Goal: Use online tool/utility: Use online tool/utility

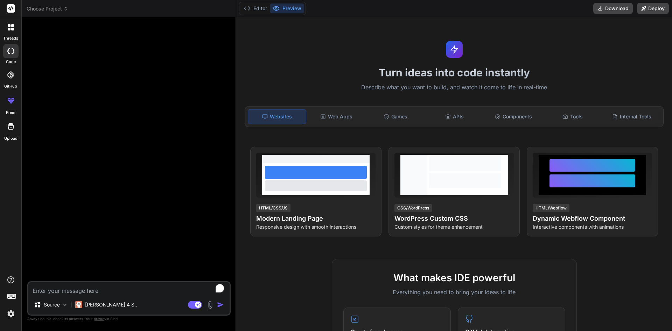
scroll to position [105, 0]
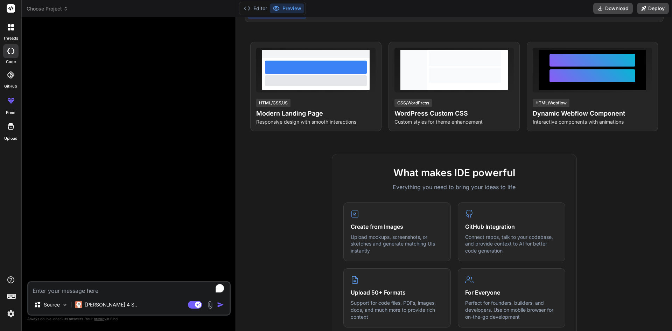
click at [107, 291] on textarea "To enrich screen reader interactions, please activate Accessibility in Grammarl…" at bounding box center [128, 288] width 201 height 13
paste textarea "Pain Relief Gel E-commerce Website & Admin Panel Documentation 1. Project Overv…"
type textarea "Pain Relief Gel E-commerce Website & Admin Panel Documentation 1. Project Overv…"
type textarea "x"
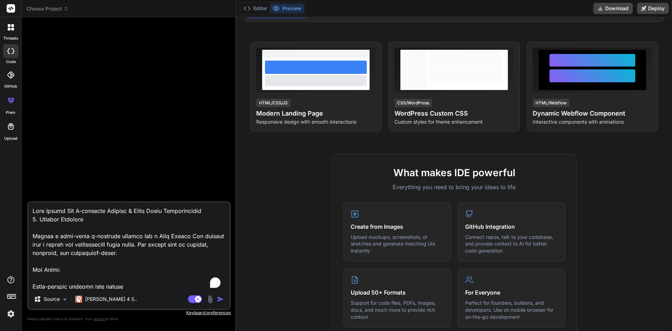
scroll to position [3437, 0]
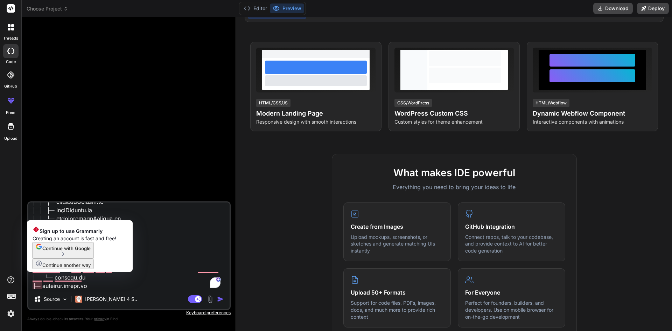
click at [33, 284] on textarea "To enrich screen reader interactions, please activate Accessibility in Grammarl…" at bounding box center [128, 245] width 201 height 87
type textarea "Pain Relief Gel E-commerce Website & Admin Panel Documentation 1. Project Overv…"
type textarea "x"
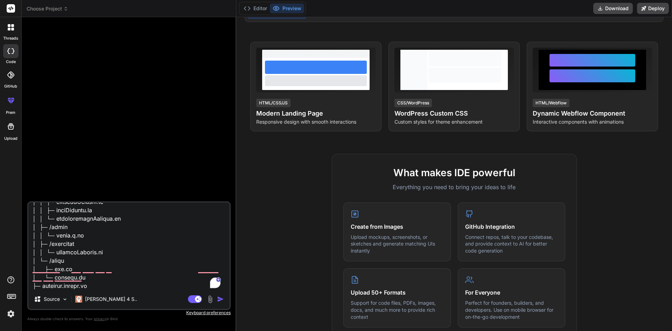
type textarea "Pain Relief Gel E-commerce Website & Admin Panel Documentation 1. Project Overv…"
click at [210, 298] on img at bounding box center [210, 299] width 8 height 8
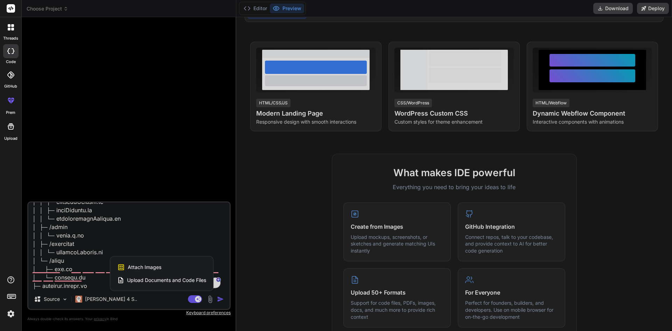
click at [142, 268] on span "Attach Images" at bounding box center [145, 267] width 34 height 7
type textarea "x"
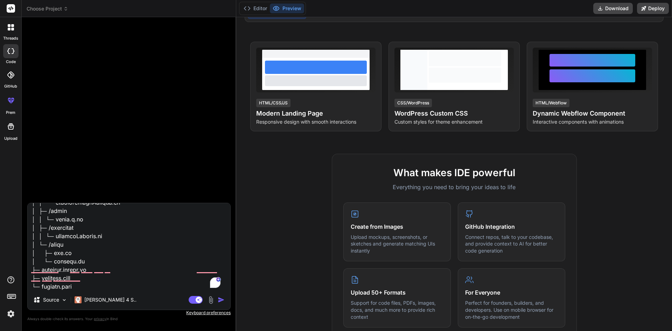
type input "C:\fakepath\screencapture-localhost-5173-2025-08-17-23_06_21 (2).png"
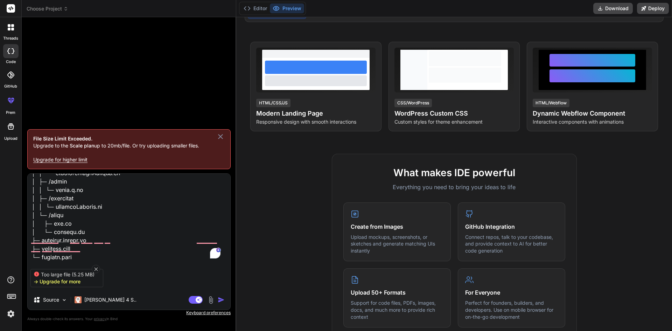
click at [220, 136] on icon at bounding box center [220, 136] width 8 height 8
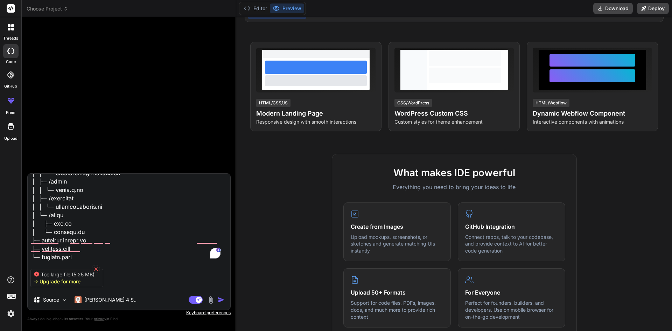
click at [95, 267] on icon at bounding box center [96, 269] width 4 height 4
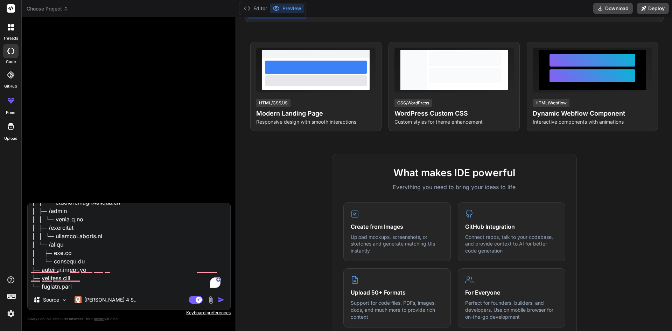
click at [210, 300] on img at bounding box center [211, 300] width 8 height 8
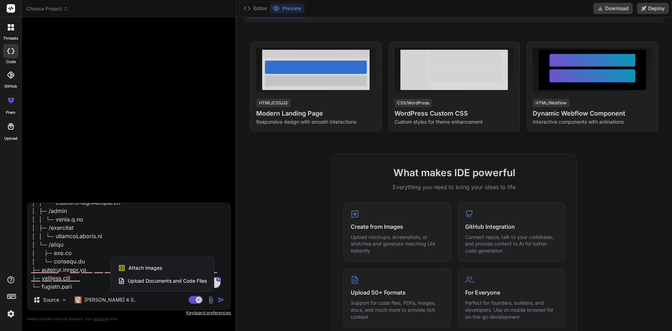
click at [159, 264] on div "Attach Images Image attachments are only supported in Claude and Gemini models." at bounding box center [162, 267] width 89 height 13
type textarea "x"
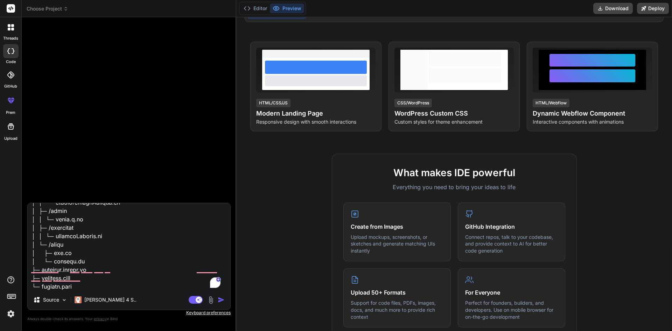
type input "C:\fakepath\screencapture-localhost-5173-2025-08-17-23_06_21 (2) (1).png"
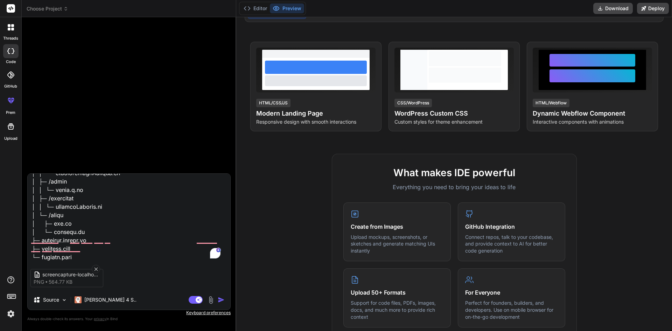
click at [221, 300] on img "button" at bounding box center [221, 299] width 7 height 7
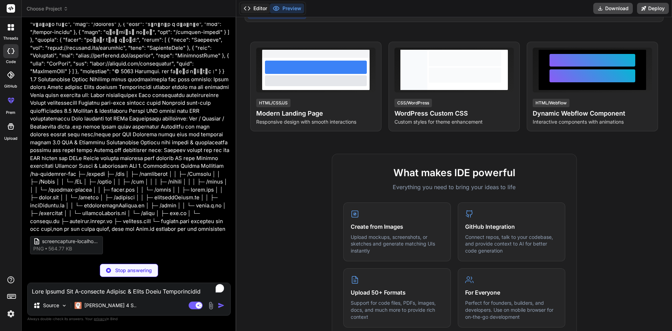
scroll to position [695, 0]
type textarea "x"
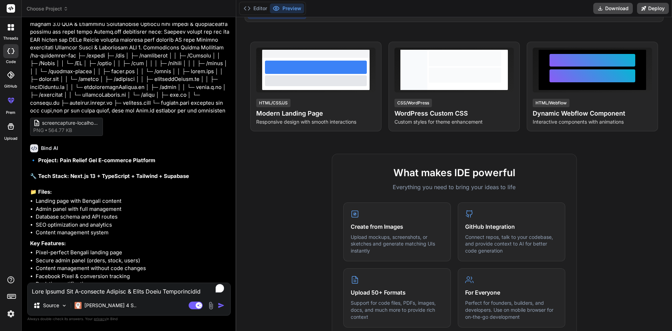
scroll to position [815, 0]
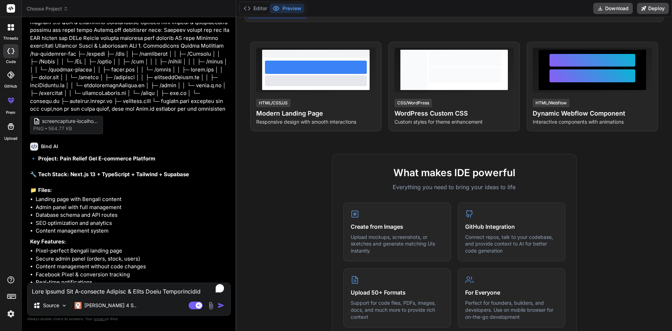
click at [114, 289] on textarea "To enrich screen reader interactions, please activate Accessibility in Grammarl…" at bounding box center [129, 289] width 203 height 13
type textarea "y"
type textarea "x"
type textarea "ye"
type textarea "x"
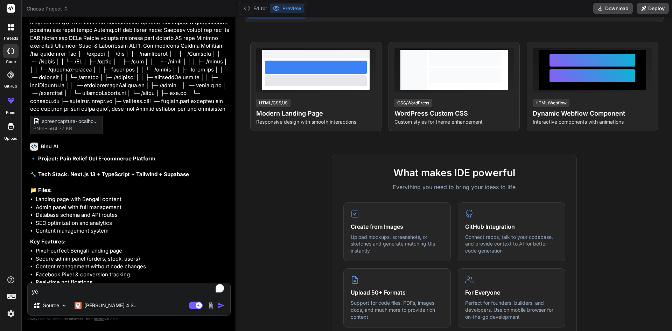
type textarea "yes"
type textarea "x"
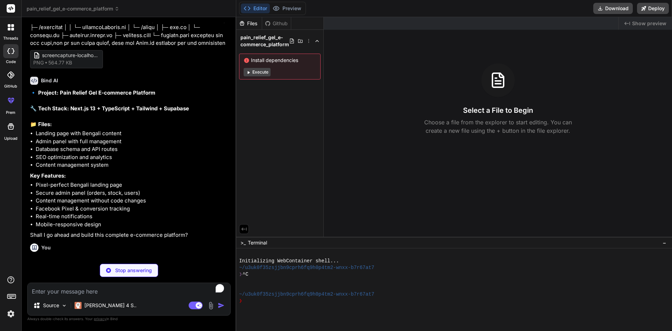
scroll to position [888, 0]
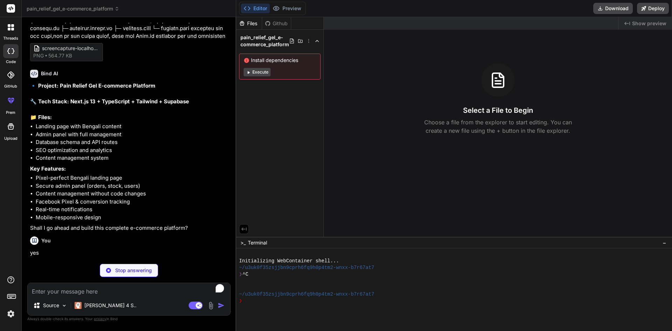
click at [261, 70] on button "Execute" at bounding box center [257, 72] width 27 height 8
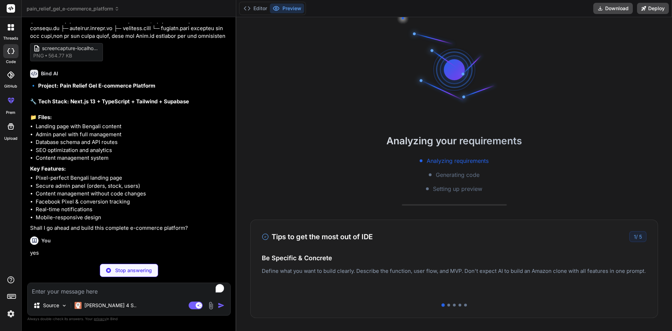
scroll to position [13, 0]
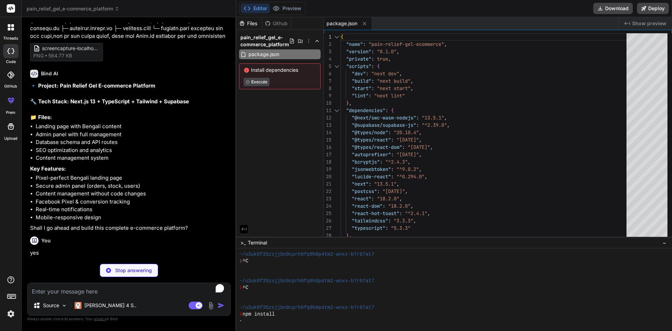
type textarea "x"
type textarea "}, env: { CUSTOM_KEY: process.env.CUSTOM_KEY, }, } module.exports = nextConfig"
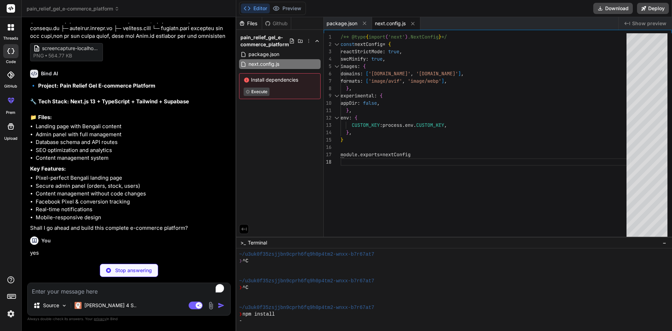
type textarea "x"
type textarea "plugins: [], }"
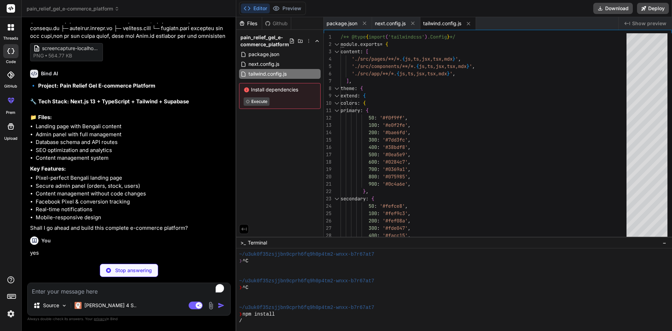
scroll to position [60, 0]
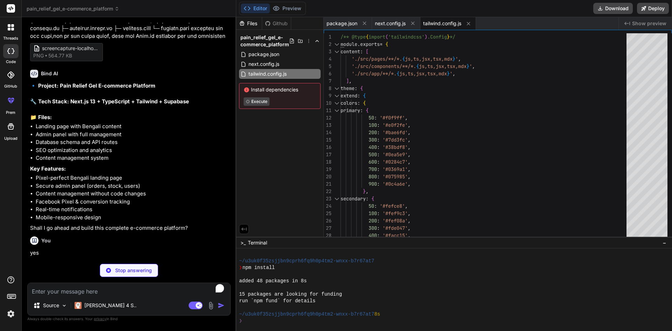
type textarea "x"
type textarea "], "baseUrl": ".", "paths": { "@/*": ["./src/*"] } }, "include": ["next-env.d.t…"
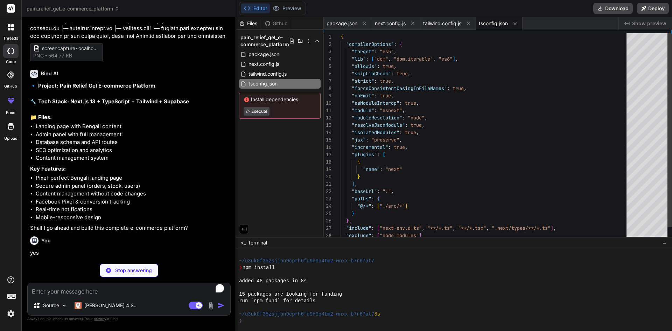
scroll to position [80, 0]
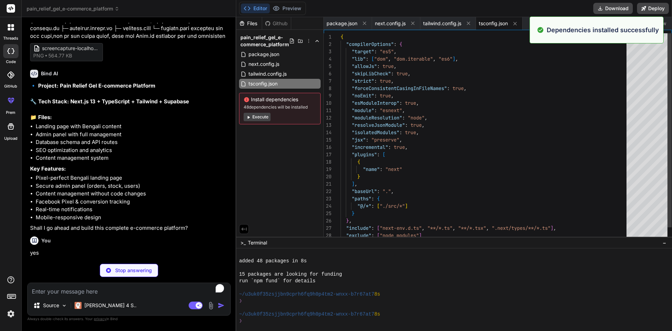
type textarea "x"
type textarea "module.exports = { plugins: { tailwindcss: {}, autoprefixer: {}, }, }"
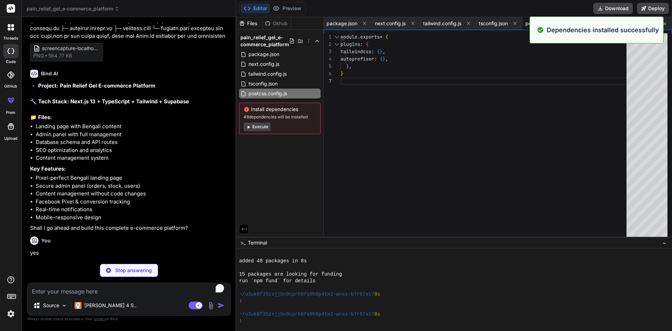
scroll to position [0, 5]
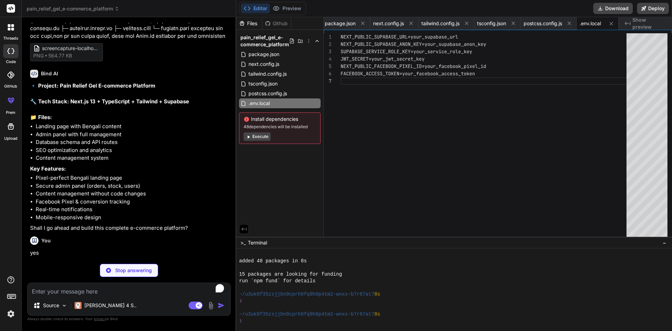
type textarea "x"
type textarea "}"
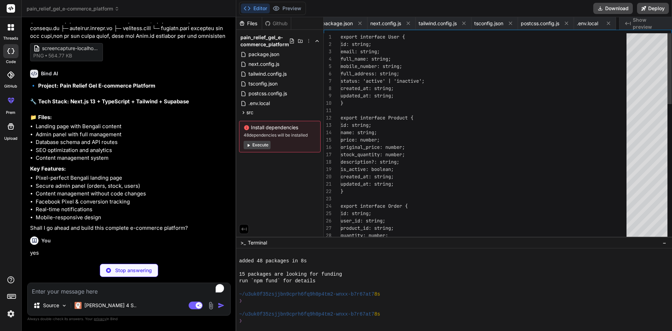
scroll to position [0, 47]
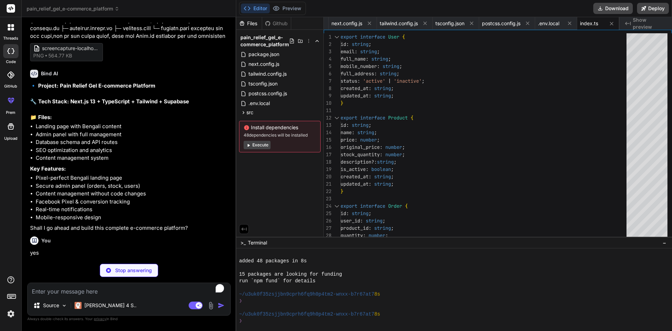
type textarea "x"
type textarea "import { createClient } from '@supabase/supabase-js' const supabaseUrl = proces…"
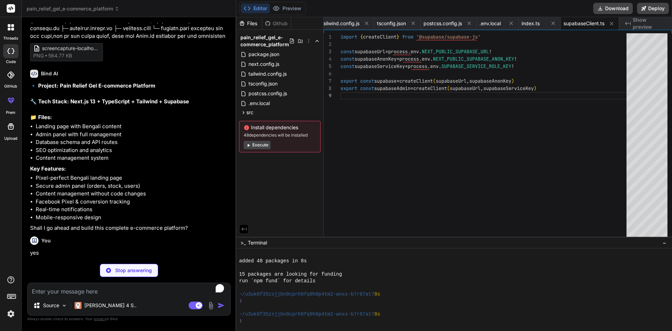
type textarea "x"
type textarea ".from('admin_users') .update({ last_login: new Date().toISOString() }) .eq('id'…"
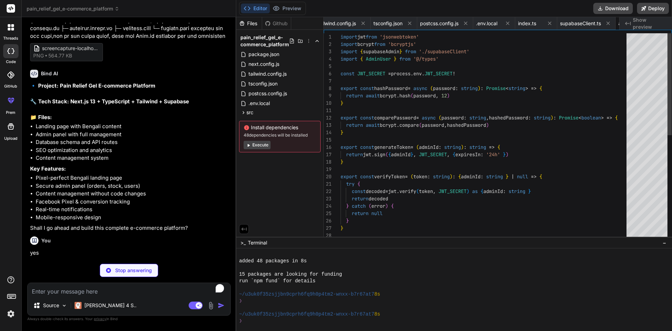
click at [258, 146] on button "Execute" at bounding box center [257, 145] width 27 height 8
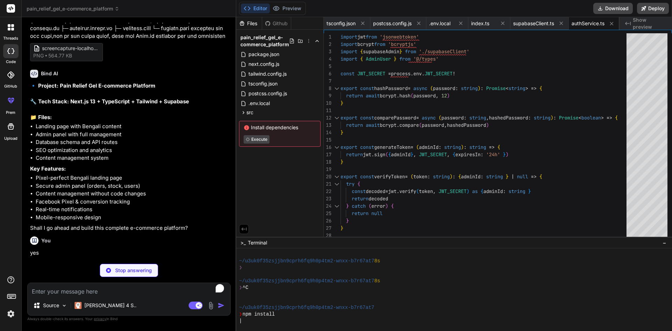
type textarea "x"
type textarea "}"
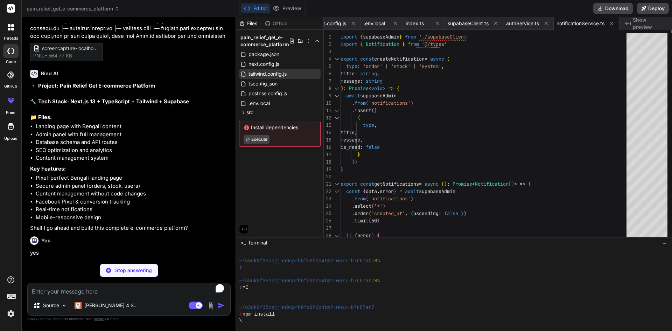
type textarea "x"
type textarea ""name": "YouTube", "url": "https://youtube.com/yourchannel", "icon": "Youtube" …"
type textarea "x"
type textarea "return `ORD-${timestamp}-${random}`.toUpperCase() } export const calculateDisco…"
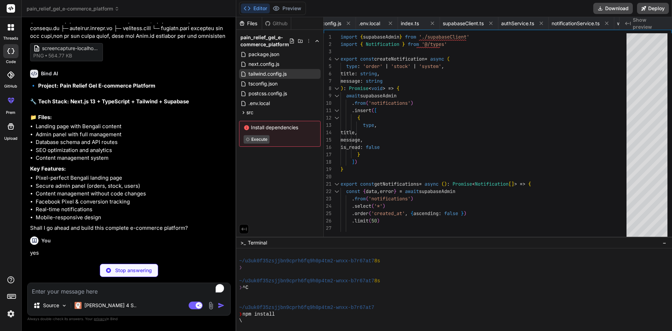
type textarea "x"
type textarea "</button> ) }"
type textarea "x"
type textarea ")} </div> ) }"
type textarea "x"
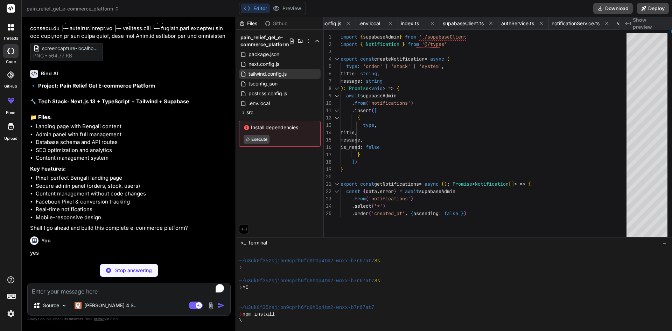
type textarea "x"
type textarea ") }"
type textarea "x"
type textarea "</section> ) }"
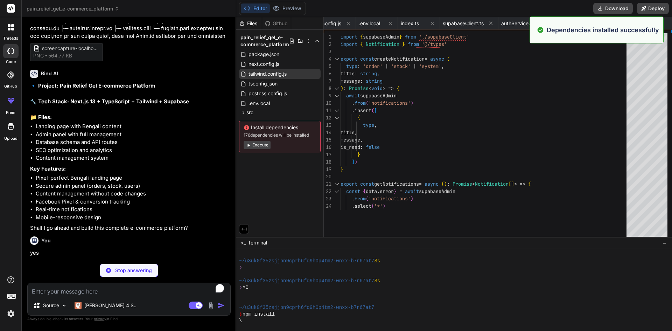
type textarea "x"
type textarea "</div> <div className="text-sm text-gray-600"> <p>* অফারটি সীমিত সময়ের জন্য বৈ…"
type textarea "x"
type textarea ") }"
type textarea "x"
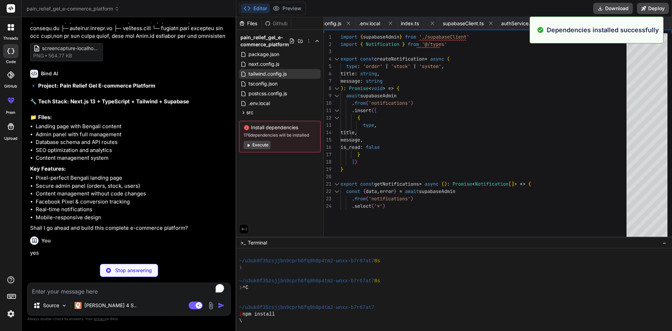
type textarea "</div> </div> </div> </div> </section> ) }"
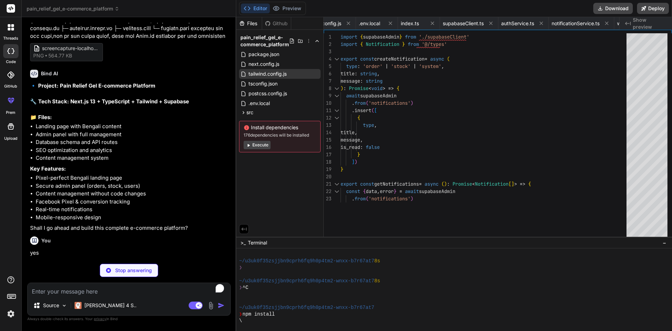
type textarea "x"
type textarea "}"
type textarea "x"
type textarea "<div className="text-center text-gray-400"> <p>{content.footer.copyright}</p> <…"
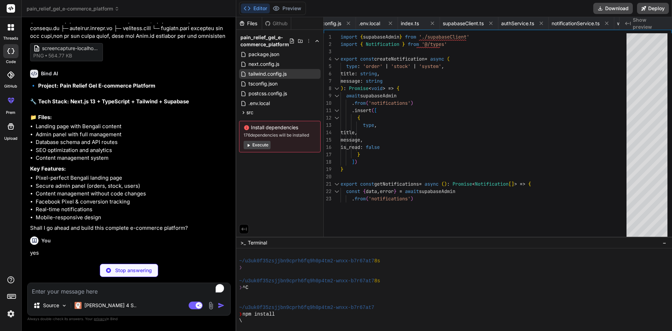
type textarea "x"
type textarea "<PaymentOptions content={content} /> <Footer content={content} /> </div> </> ) }"
type textarea "x"
type textarea "message: 'Internal server error' }) } }"
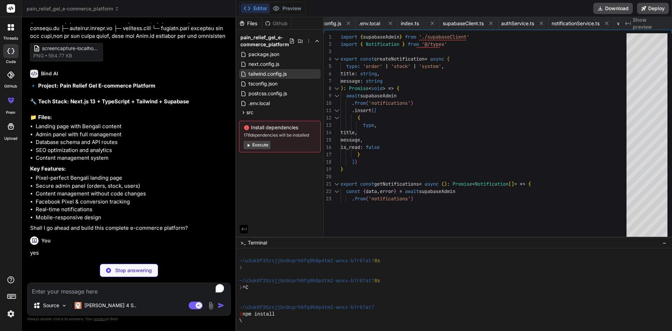
type textarea "x"
type textarea "সাইন ইন </Button> </div> </form> </div> </div> </> ) }"
type textarea "x"
type textarea "role: admin.role } }) } catch (error) { console.error('Login error:', error) re…"
type textarea "x"
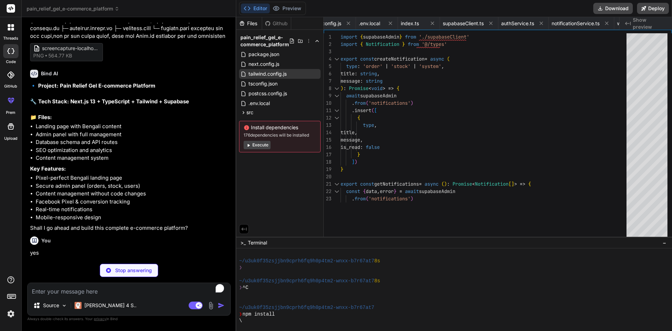
type textarea "x"
type textarea "</> ) }"
type textarea "x"
type textarea "res.status(500).json({ message: 'Internal server error' }) } }"
type textarea "x"
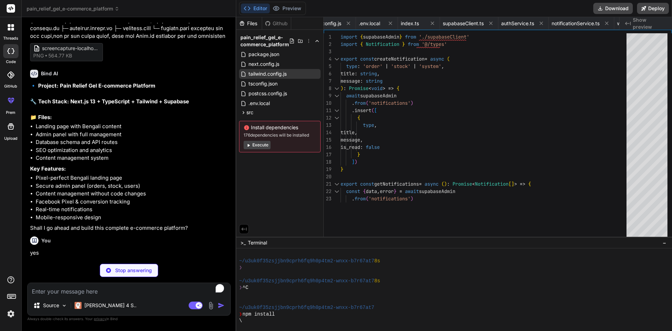
type textarea "} }"
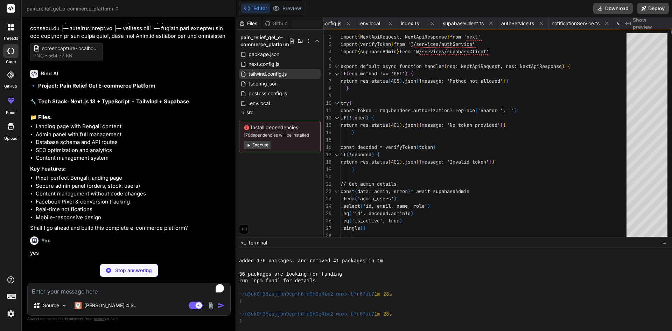
scroll to position [0, 1302]
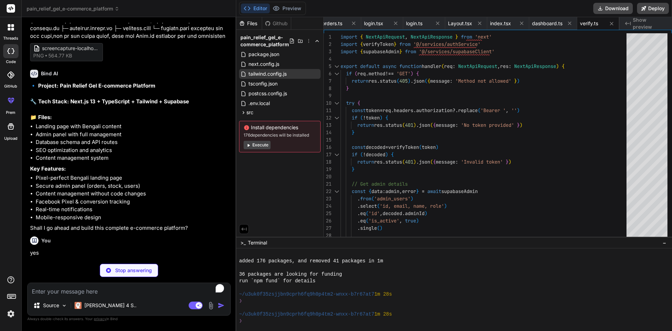
type textarea "x"
type textarea "/8A////AP///wD///8A////AP///wD///8A////AP///wD///8A////AP///wD///8A////AP///wD/…"
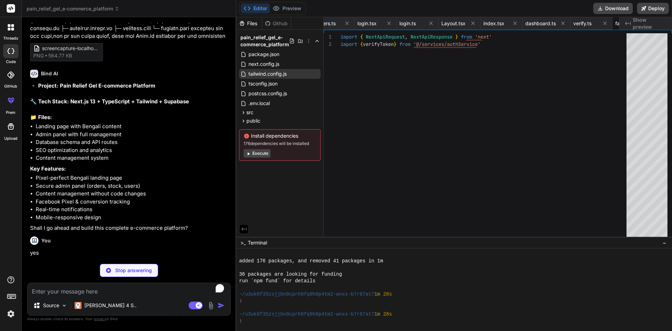
type textarea "x"
type textarea "For Vercel deployment: 1. Connect your repository 2. Set environment variables …"
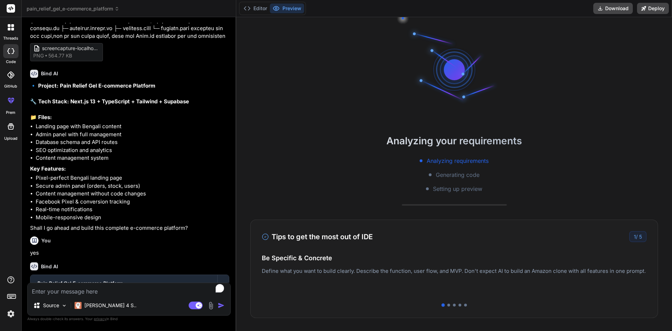
type textarea "x"
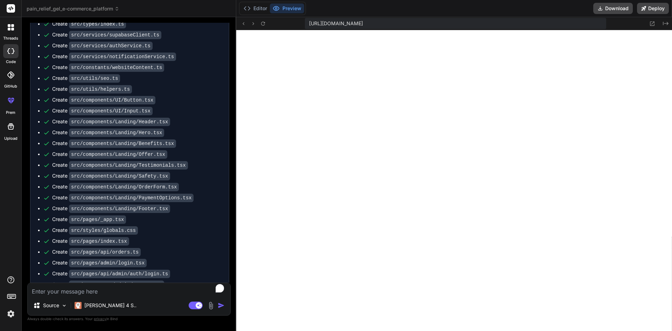
scroll to position [1334, 0]
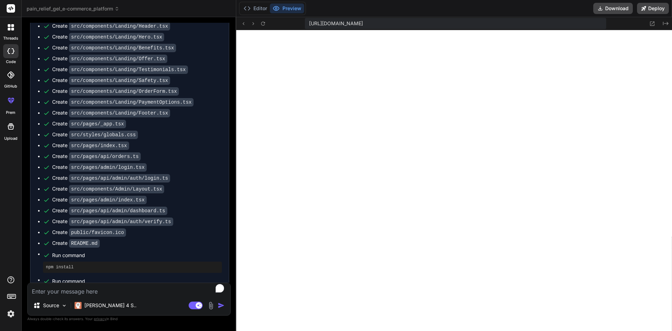
click at [80, 293] on textarea "To enrich screen reader interactions, please activate Accessibility in Grammarl…" at bounding box center [129, 289] width 203 height 13
paste textarea "Unhandled Runtime Error Error: Text content does not match server-rendered HTML…"
type textarea "Unhandled Runtime Error Error: Text content does not match server-rendered HTML…"
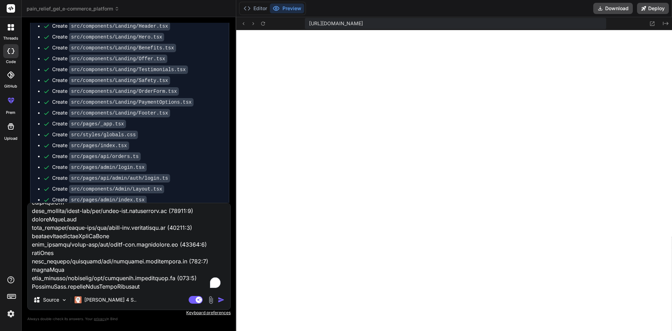
type textarea "x"
type textarea "Unhandled Runtime Error Error: Text content does not match server-rendered HTML…"
type textarea "x"
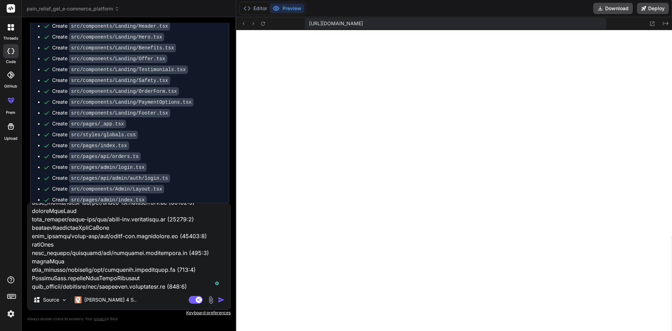
type textarea "Unhandled Runtime Error Error: Text content does not match server-rendered HTML…"
type textarea "x"
type textarea "Unhandled Runtime Error Error: Text content does not match server-rendered HTML…"
type textarea "x"
type textarea "Unhandled Runtime Error Error: Text content does not match server-rendered HTML…"
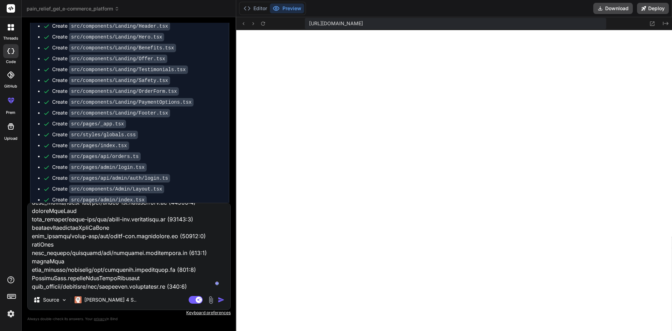
type textarea "x"
type textarea "Unhandled Runtime Error Error: Text content does not match server-rendered HTML…"
type textarea "x"
type textarea "Unhandled Runtime Error Error: Text content does not match server-rendered HTML…"
type textarea "x"
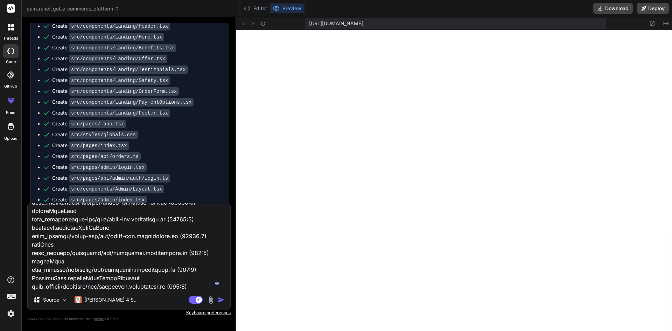
type textarea "Unhandled Runtime Error Error: Text content does not match server-rendered HTML…"
type textarea "x"
type textarea "Unhandled Runtime Error Error: Text content does not match server-rendered HTML…"
type textarea "x"
type textarea "Unhandled Runtime Error Error: Text content does not match server-rendered HTML…"
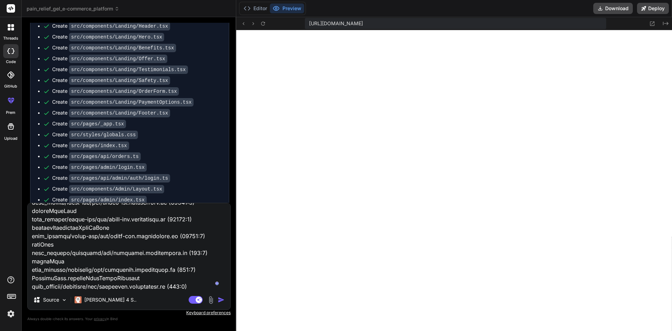
type textarea "x"
type textarea "Unhandled Runtime Error Error: Text content does not match server-rendered HTML…"
type textarea "x"
type textarea "Unhandled Runtime Error Error: Text content does not match server-rendered HTML…"
type textarea "x"
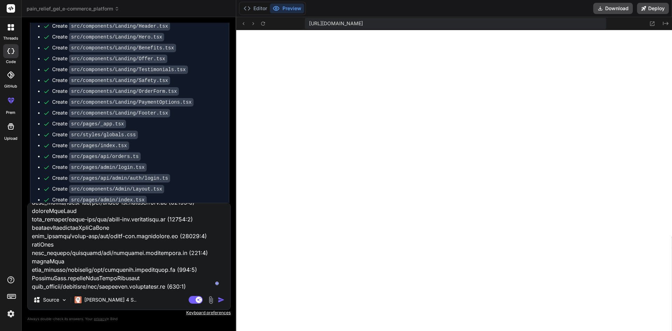
type textarea "Unhandled Runtime Error Error: Text content does not match server-rendered HTML…"
type textarea "x"
type textarea "Unhandled Runtime Error Error: Text content does not match server-rendered HTML…"
type textarea "x"
type textarea "Unhandled Runtime Error Error: Text content does not match server-rendered HTML…"
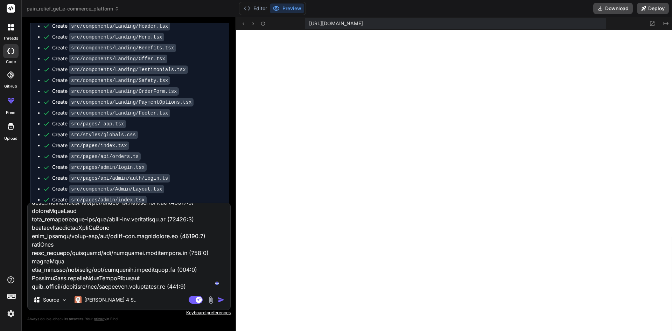
type textarea "x"
type textarea "Unhandled Runtime Error Error: Text content does not match server-rendered HTML…"
type textarea "x"
type textarea "Unhandled Runtime Error Error: Text content does not match server-rendered HTML…"
type textarea "x"
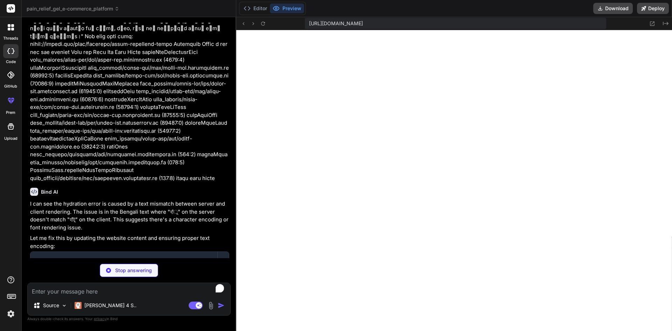
scroll to position [1677, 0]
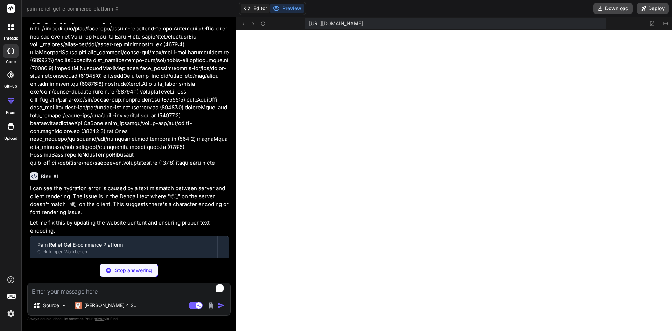
type textarea "x"
type textarea ""name": "YouTube", "url": "https://youtube.com/yourchannel", "icon": "Youtube" …"
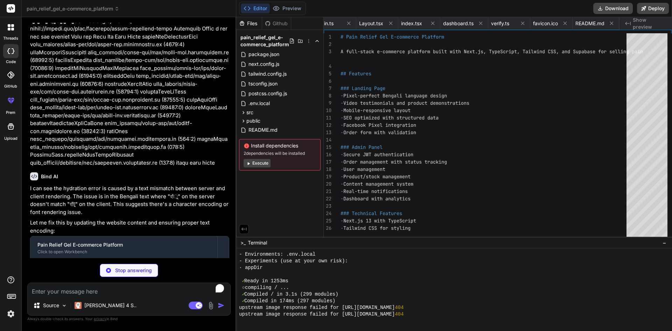
type textarea "x"
type textarea ") }"
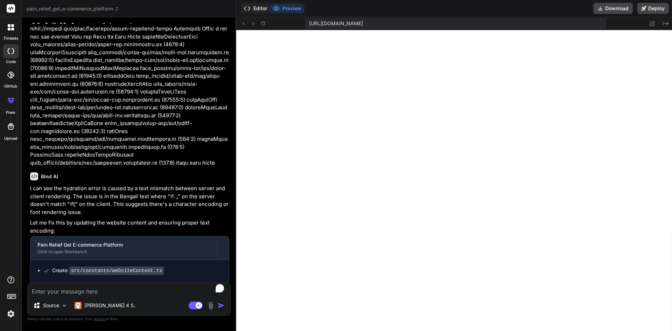
type textarea "x"
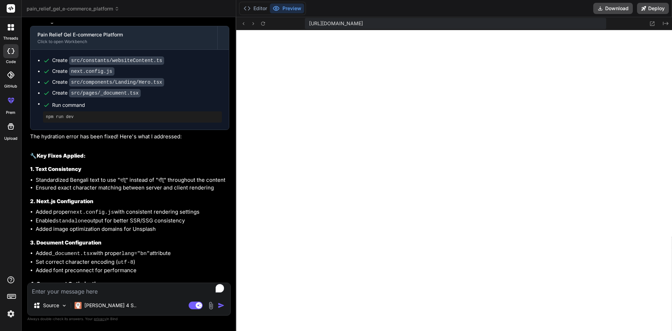
scroll to position [2010, 0]
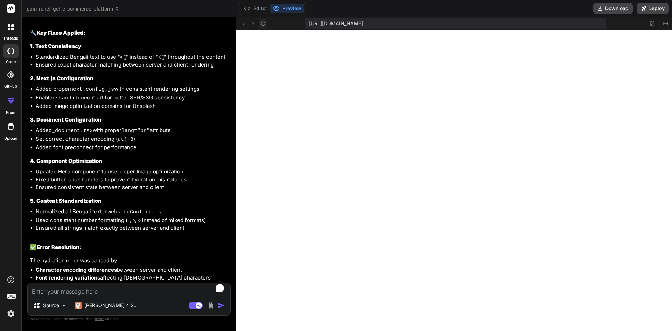
click at [265, 26] on icon at bounding box center [263, 24] width 6 height 6
click at [79, 289] on textarea "To enrich screen reader interactions, please activate Accessibility in Grammarl…" at bounding box center [129, 289] width 203 height 13
type textarea "n"
type textarea "x"
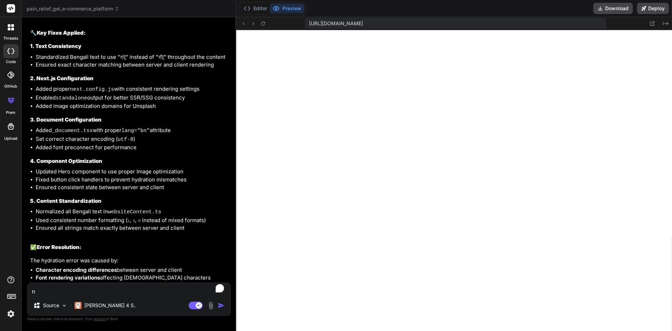
type textarea "no"
type textarea "x"
type textarea "now"
type textarea "x"
type textarea "now"
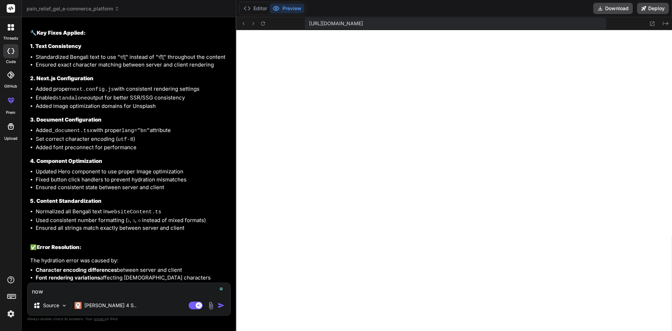
type textarea "x"
type textarea "now i"
type textarea "x"
type textarea "now it"
type textarea "x"
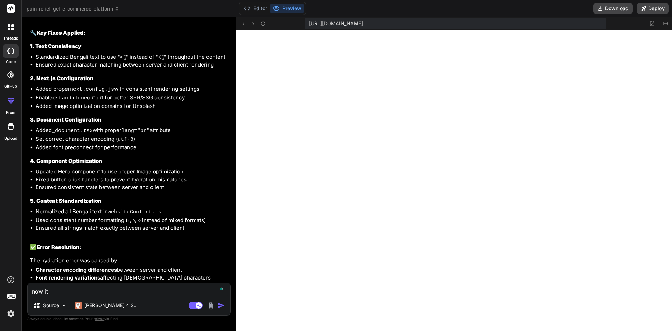
type textarea "now its"
type textarea "x"
type textarea "now its"
type textarea "x"
type textarea "now its s"
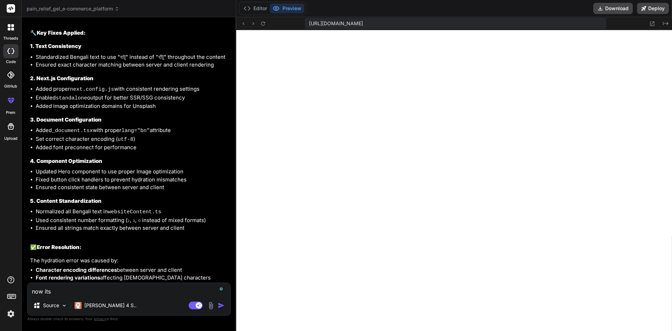
type textarea "x"
type textarea "now its sh"
type textarea "x"
type textarea "now its sho"
type textarea "x"
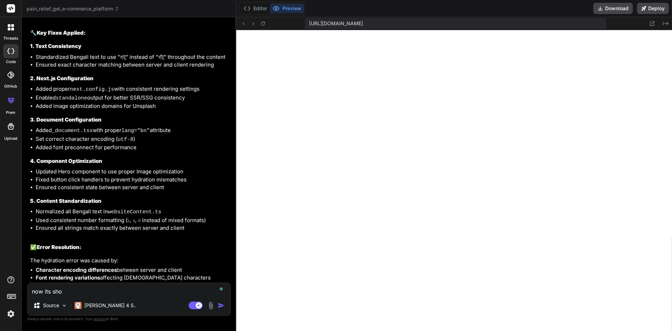
type textarea "now its show"
type textarea "x"
type textarea "now its show"
type textarea "x"
type textarea "now its show t"
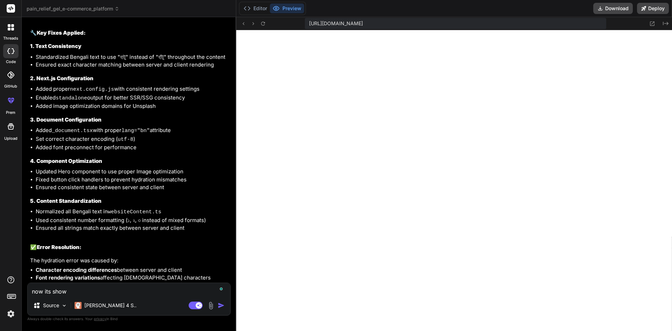
type textarea "x"
type textarea "now its show th"
type textarea "x"
type textarea "now its show thi"
type textarea "x"
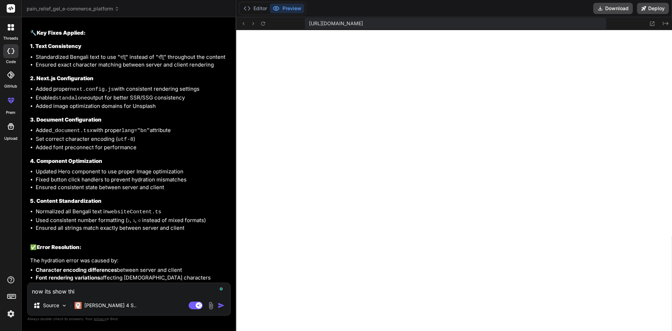
type textarea "now its show this"
type textarea "x"
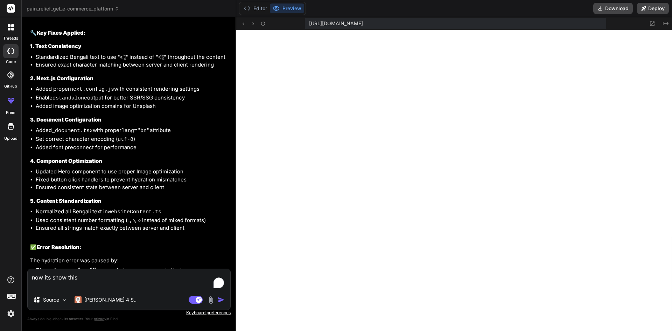
paste textarea "Internal Server Error"
type textarea "now its show this Internal Server Error"
type textarea "x"
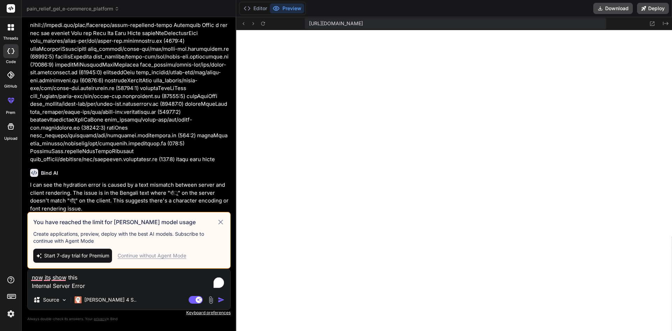
scroll to position [1800, 0]
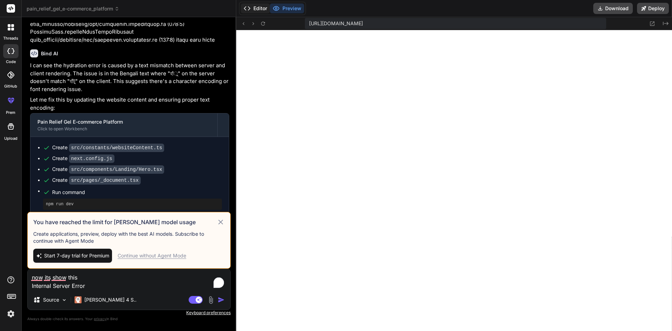
type textarea "now its show this Internal Server Error"
click at [255, 6] on button "Editor" at bounding box center [255, 9] width 29 height 10
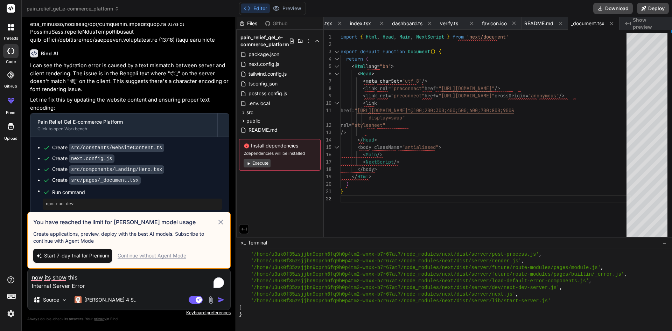
click at [260, 165] on button "Execute" at bounding box center [257, 163] width 27 height 8
type textarea "x"
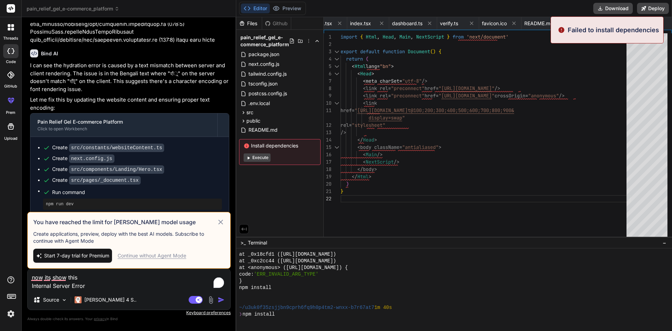
scroll to position [4070, 0]
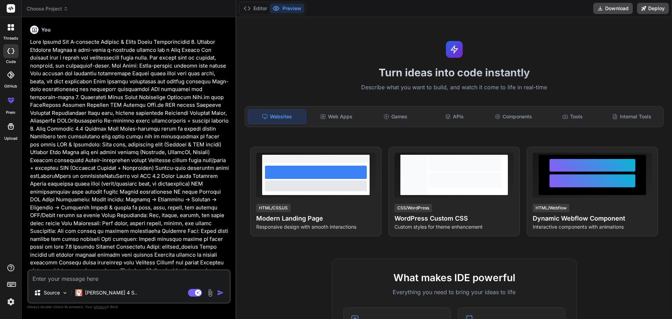
type textarea "x"
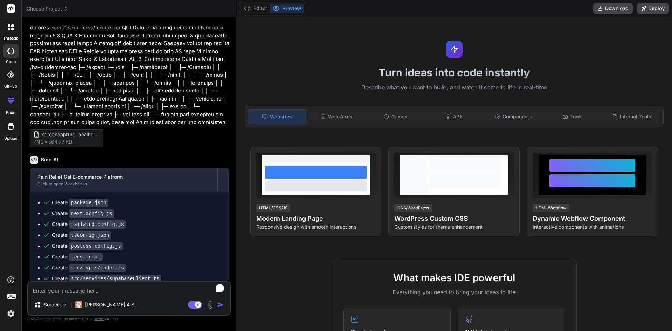
scroll to position [848, 0]
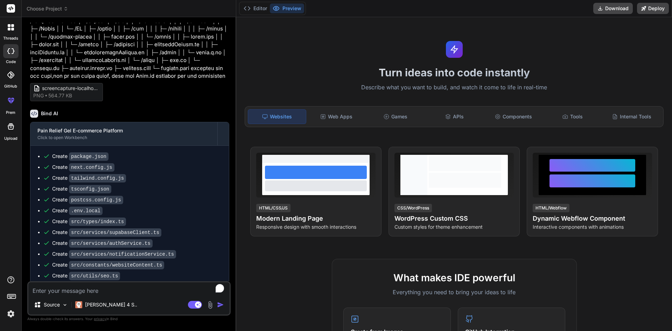
click at [89, 291] on textarea "To enrich screen reader interactions, please activate Accessibility in Grammarl…" at bounding box center [128, 288] width 201 height 13
click at [256, 11] on button "Editor" at bounding box center [255, 9] width 29 height 10
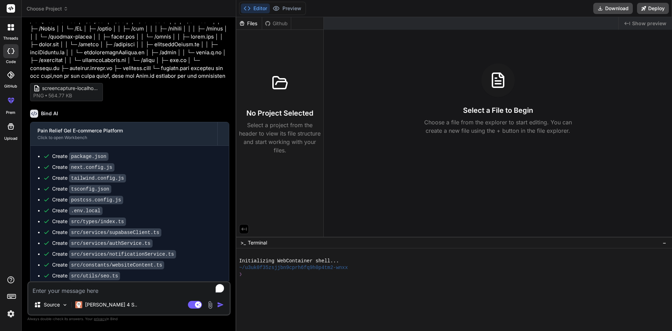
click at [88, 289] on textarea "To enrich screen reader interactions, please activate Accessibility in Grammarl…" at bounding box center [128, 288] width 201 height 13
type textarea "c"
type textarea "x"
type textarea "co"
type textarea "x"
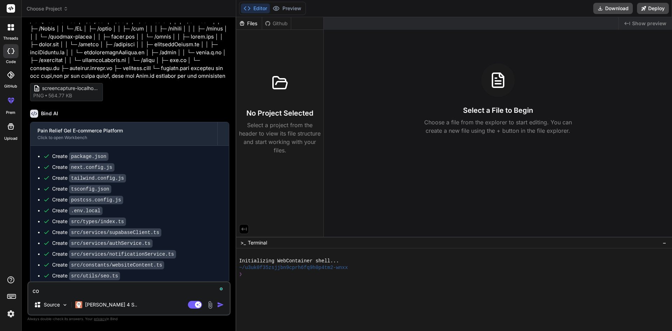
type textarea "con"
type textarea "x"
type textarea "cont"
type textarea "x"
type textarea "[PERSON_NAME]"
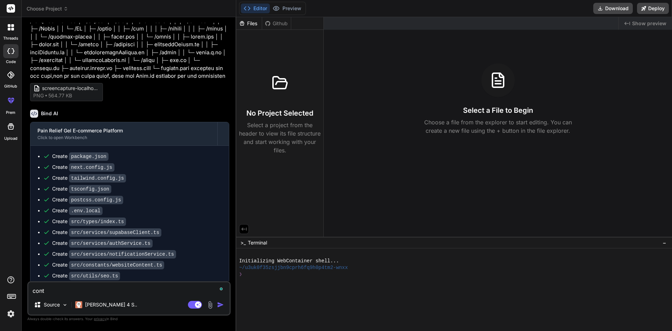
type textarea "x"
type textarea "contin"
type textarea "x"
type textarea "continu"
type textarea "x"
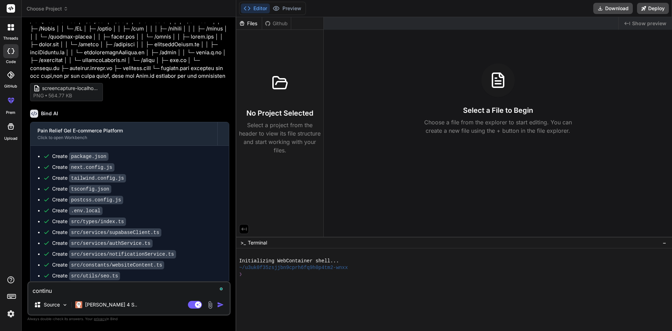
type textarea "continue"
type textarea "x"
type textarea "continue"
type textarea "x"
type textarea "continue r"
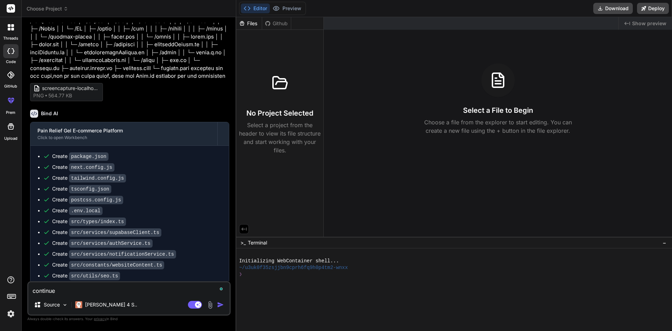
type textarea "x"
type textarea "continue re"
type textarea "x"
type textarea "continue rem"
type textarea "x"
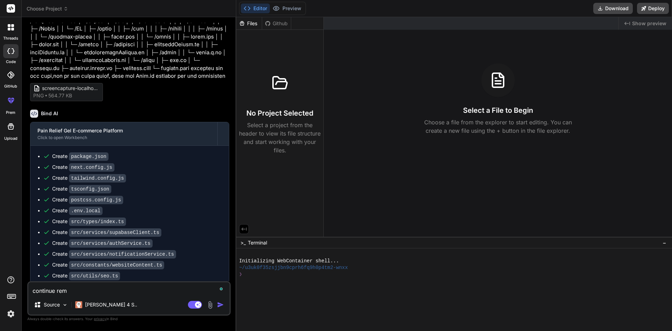
type textarea "continue rema"
type textarea "x"
type textarea "continue remai"
type textarea "x"
type textarea "continue remain"
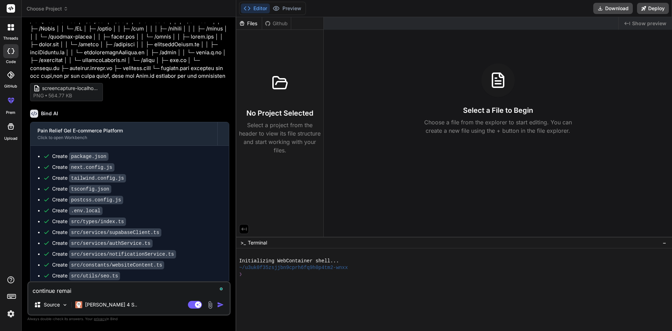
type textarea "x"
type textarea "continue remain"
type textarea "x"
type textarea "continue remain t"
type textarea "x"
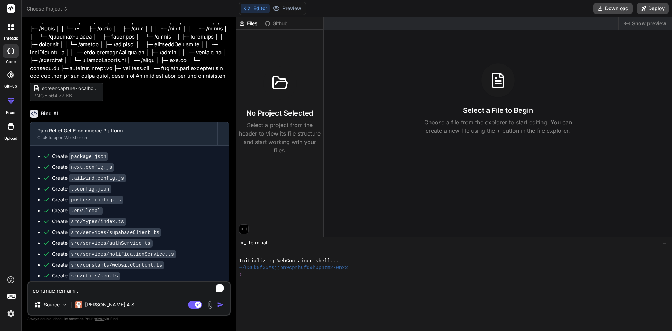
type textarea "continue remain ta"
type textarea "x"
type textarea "continue remain tak"
type textarea "x"
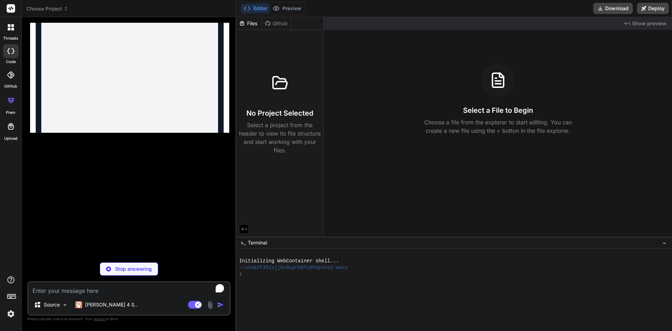
scroll to position [4461, 0]
click at [292, 6] on button "Preview" at bounding box center [287, 9] width 34 height 10
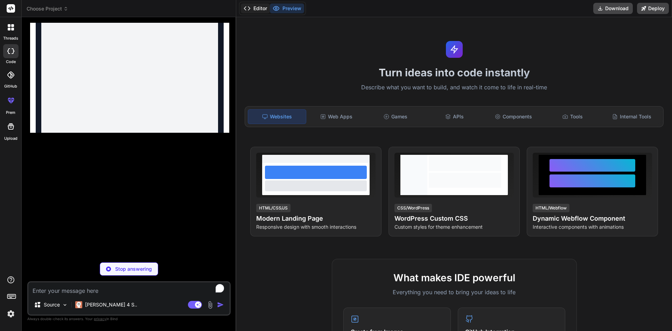
click at [261, 8] on button "Editor" at bounding box center [255, 9] width 29 height 10
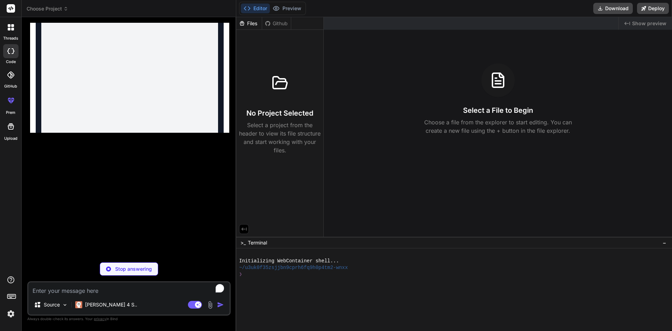
click at [252, 23] on div "Files" at bounding box center [249, 23] width 26 height 7
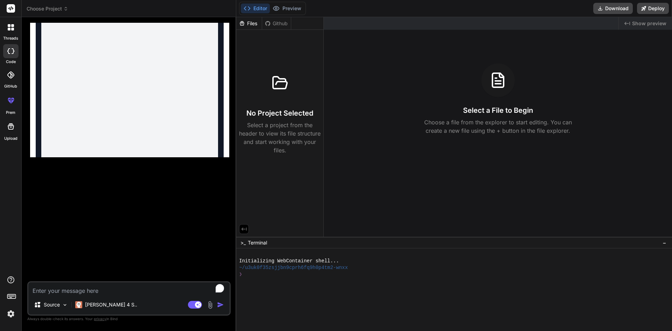
type textarea "x"
click at [249, 274] on div "❯" at bounding box center [451, 274] width 424 height 7
